Goal: Information Seeking & Learning: Learn about a topic

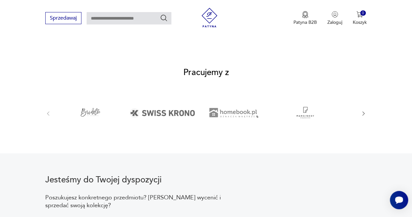
scroll to position [1093, 0]
click at [362, 110] on icon "button" at bounding box center [363, 113] width 6 height 6
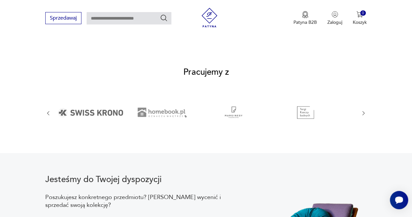
click at [362, 110] on icon "button" at bounding box center [363, 113] width 6 height 6
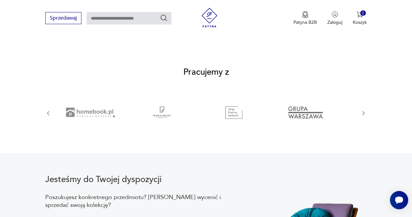
click at [362, 110] on icon "button" at bounding box center [363, 113] width 6 height 6
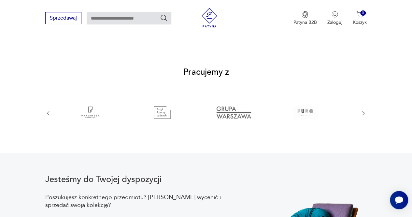
click at [362, 110] on icon "button" at bounding box center [363, 113] width 6 height 6
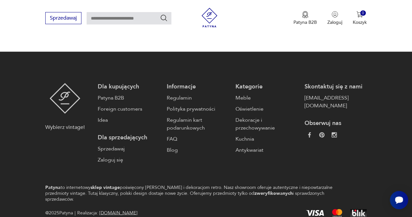
scroll to position [1644, 0]
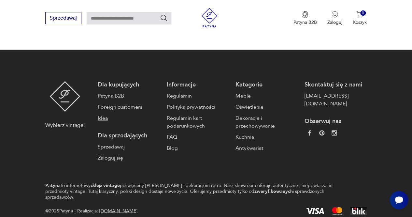
click at [106, 114] on link "Idea" at bounding box center [129, 118] width 62 height 8
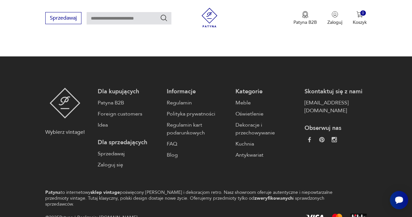
scroll to position [1025, 0]
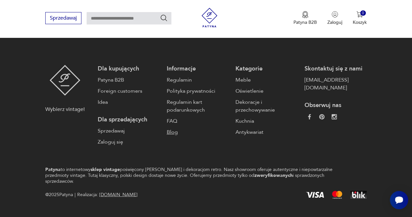
click at [175, 128] on link "Blog" at bounding box center [198, 132] width 62 height 8
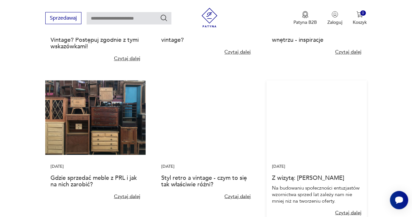
scroll to position [475, 0]
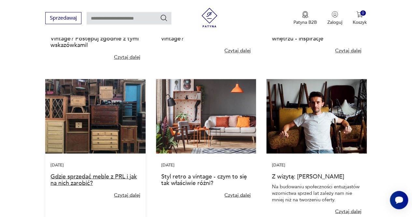
click at [81, 175] on link "Gdzie sprzedać meble z PRL i jak na nich zarobić?" at bounding box center [93, 179] width 86 height 15
